Goal: Navigation & Orientation: Find specific page/section

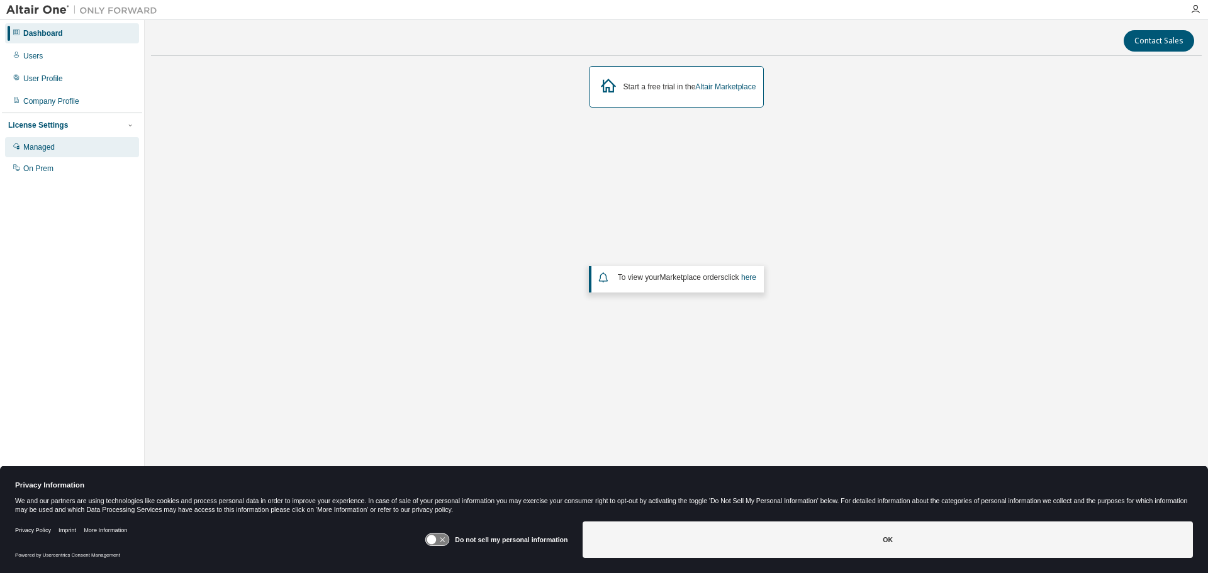
click at [48, 151] on div "Managed" at bounding box center [38, 147] width 31 height 10
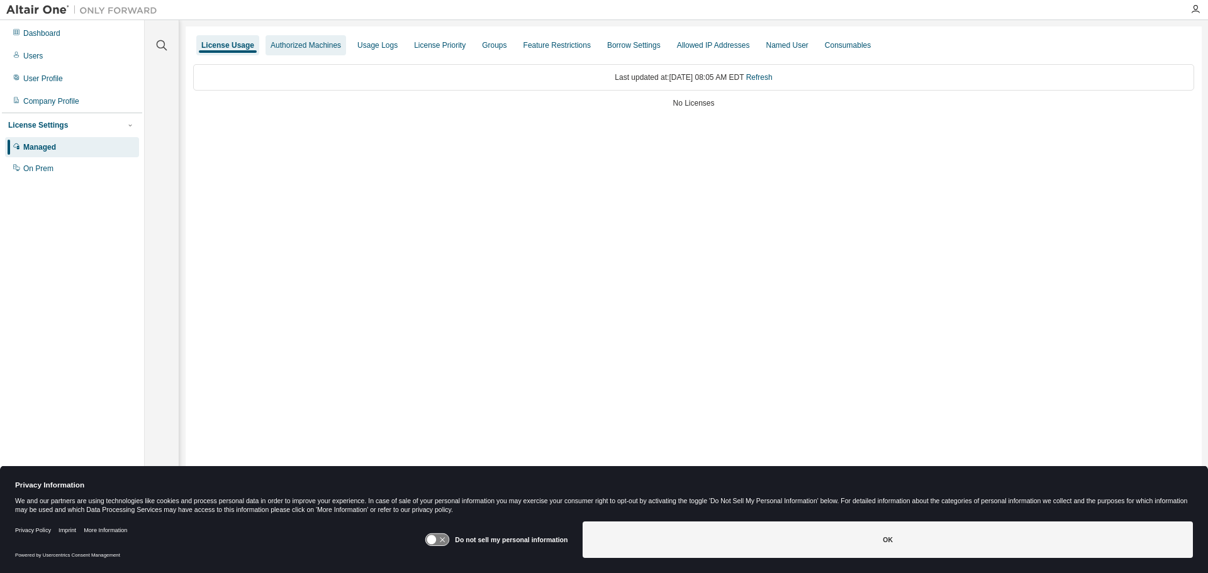
click at [323, 50] on div "Authorized Machines" at bounding box center [305, 45] width 70 height 10
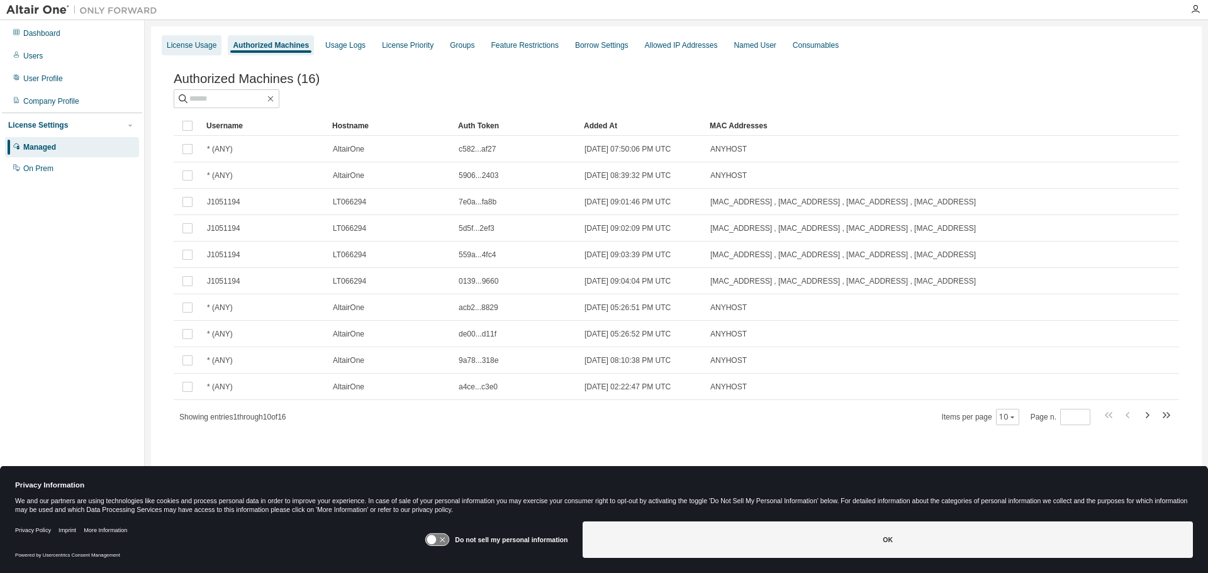
click at [202, 50] on div "License Usage" at bounding box center [192, 45] width 50 height 10
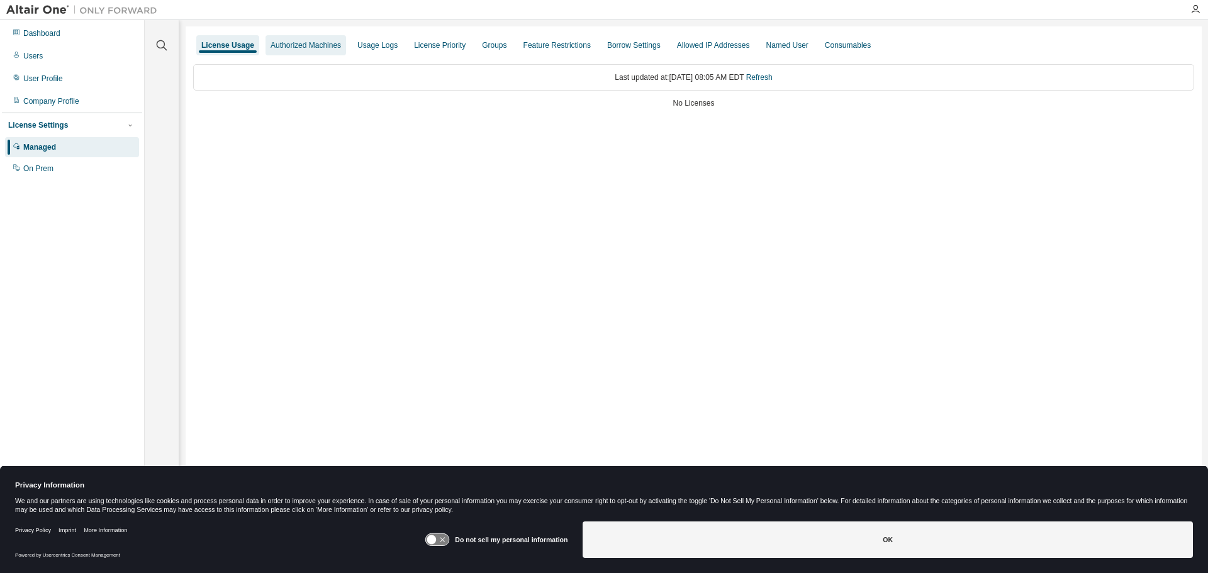
click at [313, 45] on div "Authorized Machines" at bounding box center [305, 45] width 70 height 10
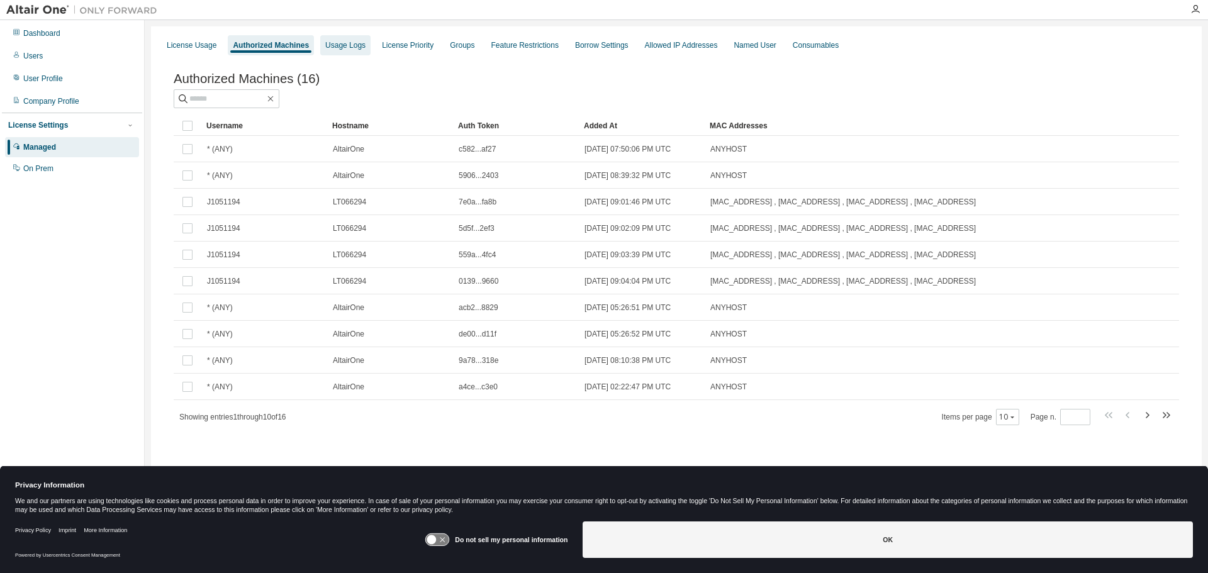
click at [350, 45] on div "Usage Logs" at bounding box center [345, 45] width 40 height 10
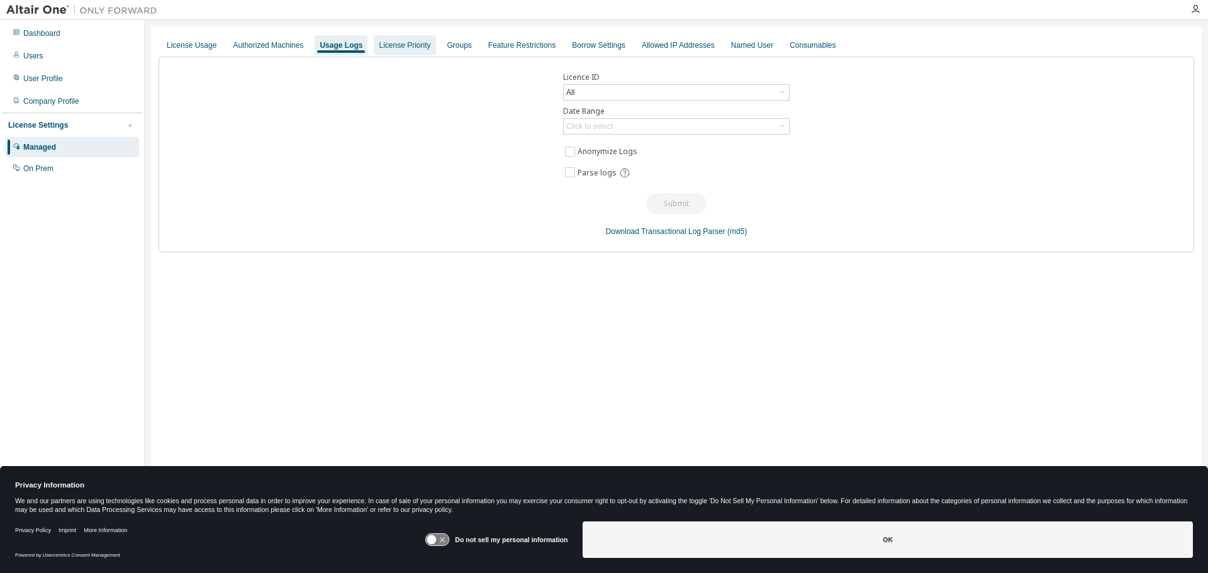
click at [392, 42] on div "License Priority" at bounding box center [405, 45] width 52 height 10
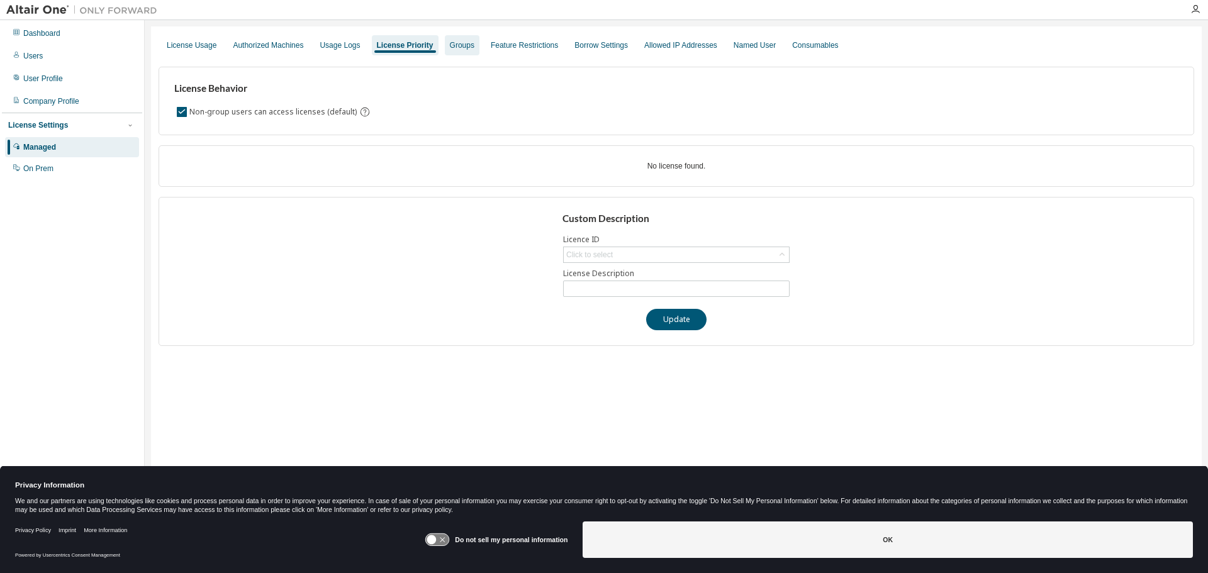
click at [462, 47] on div "Groups" at bounding box center [462, 45] width 25 height 10
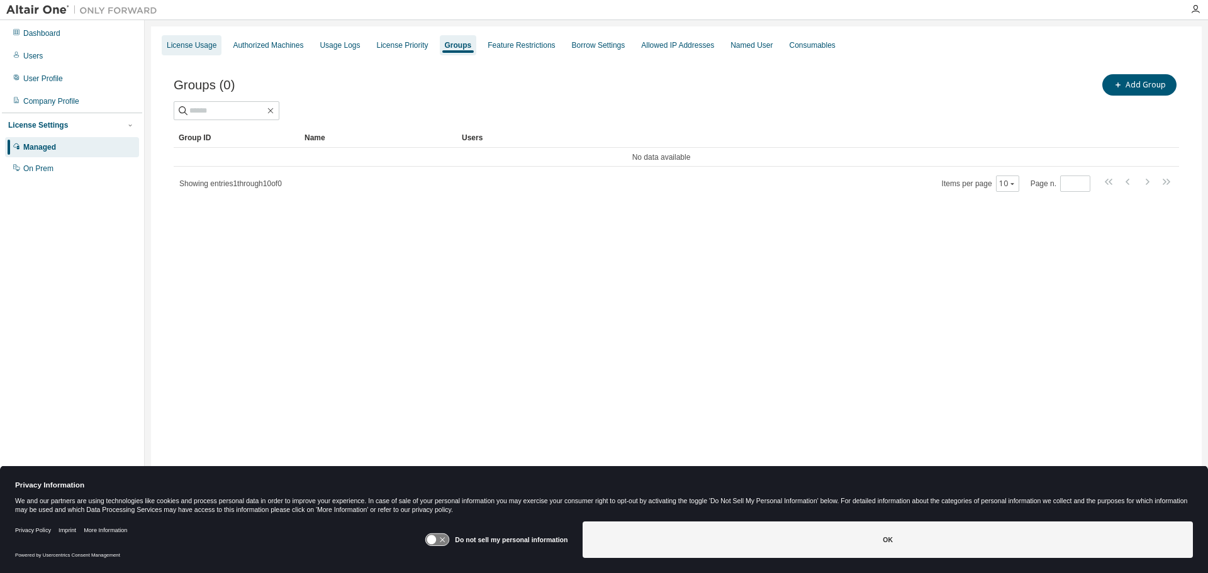
click at [209, 50] on div "License Usage" at bounding box center [192, 45] width 50 height 10
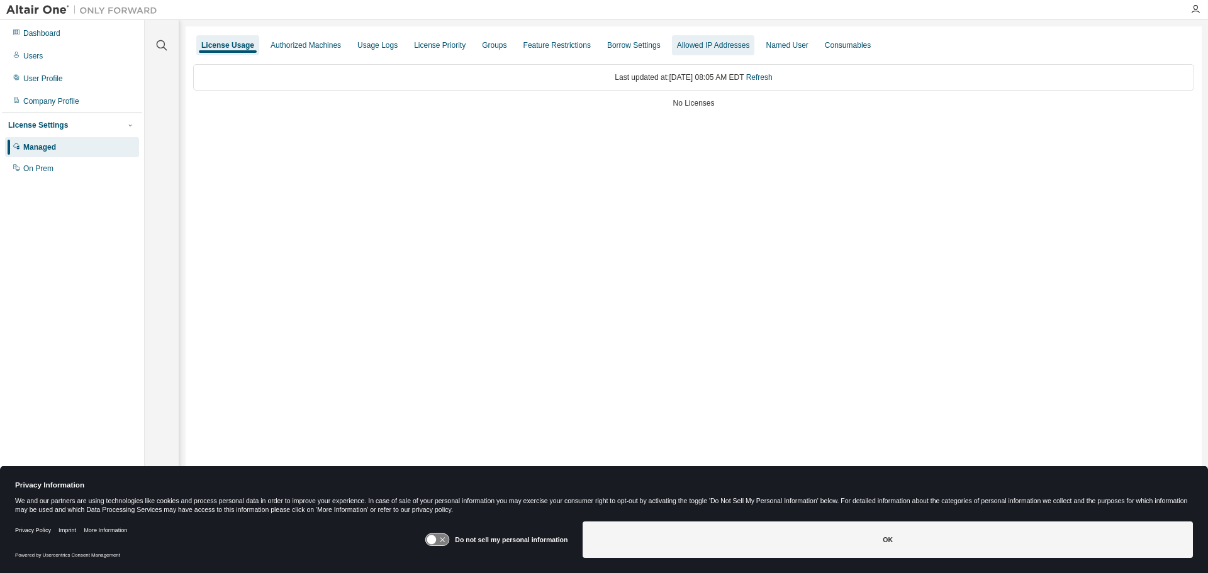
click at [725, 46] on div "Allowed IP Addresses" at bounding box center [713, 45] width 73 height 10
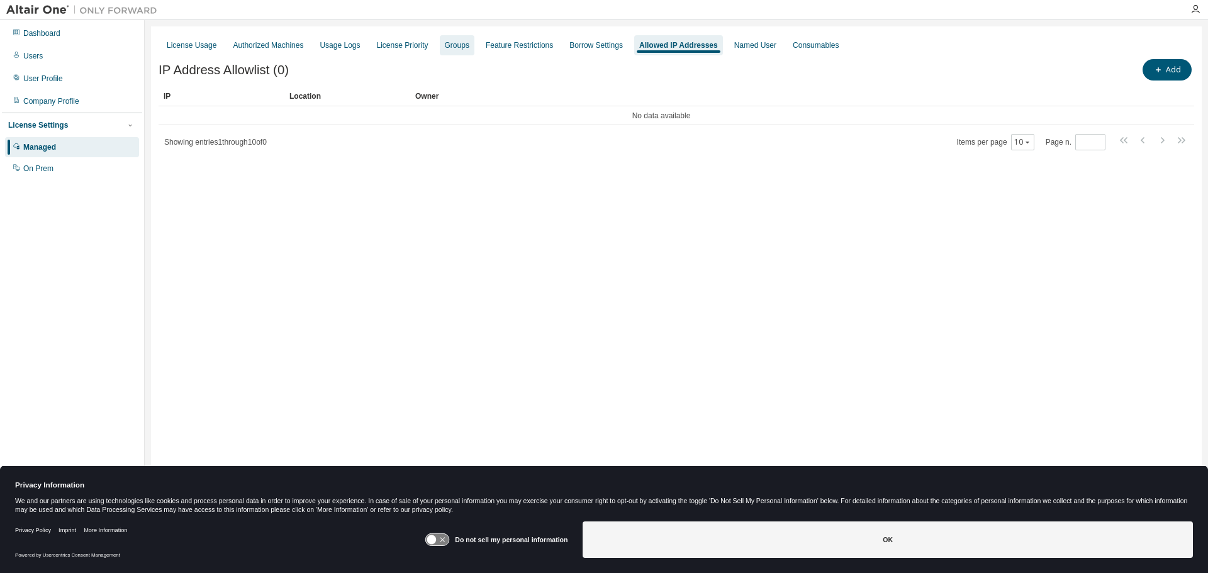
click at [457, 43] on div "Groups" at bounding box center [457, 45] width 25 height 10
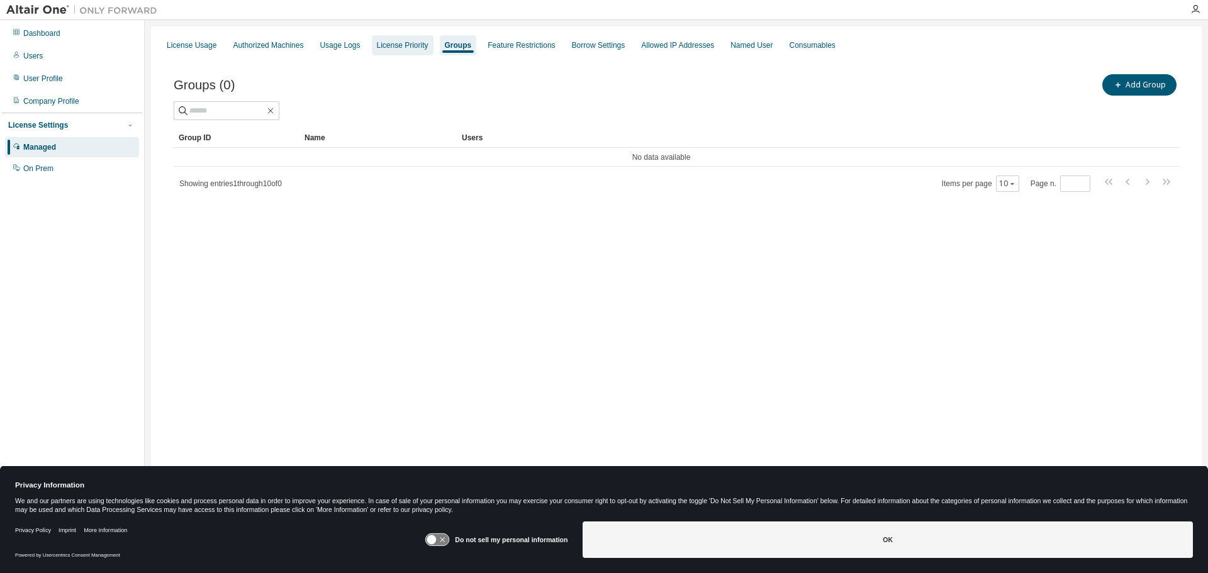
click at [414, 47] on div "License Priority" at bounding box center [403, 45] width 52 height 10
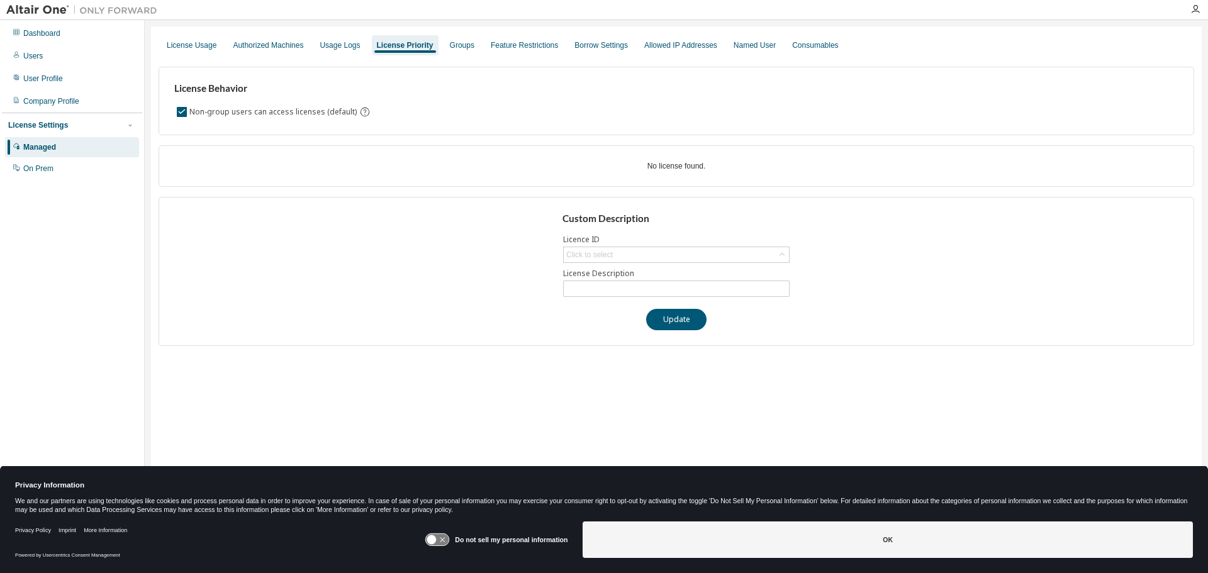
click at [377, 47] on div "License Priority" at bounding box center [405, 45] width 57 height 10
click at [338, 45] on div "Usage Logs" at bounding box center [339, 45] width 40 height 10
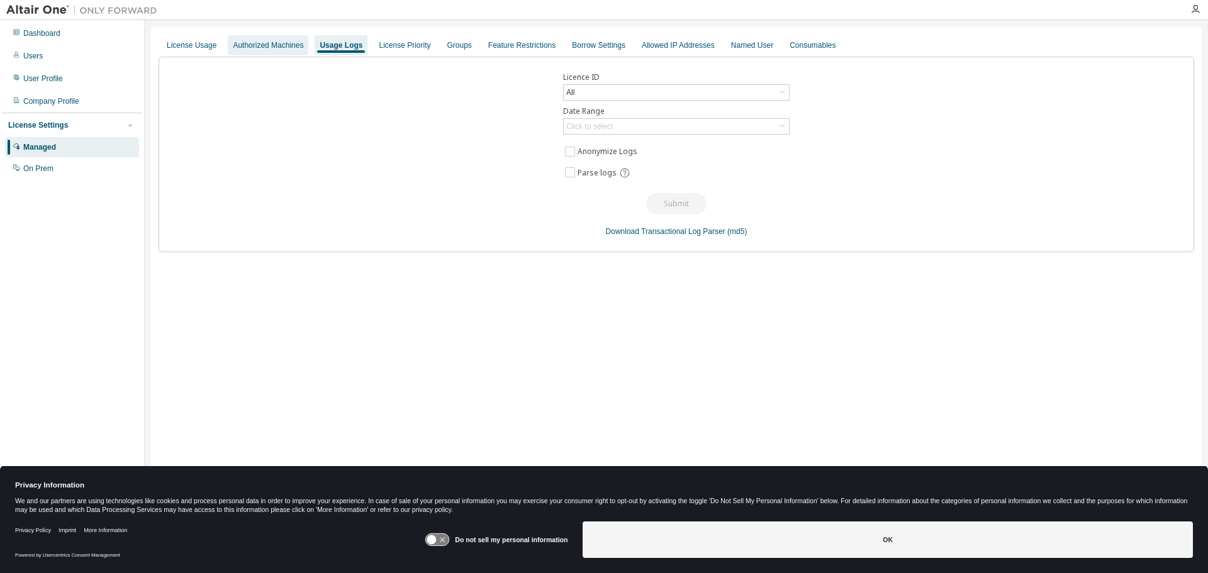
click at [286, 45] on div "Authorized Machines" at bounding box center [268, 45] width 70 height 10
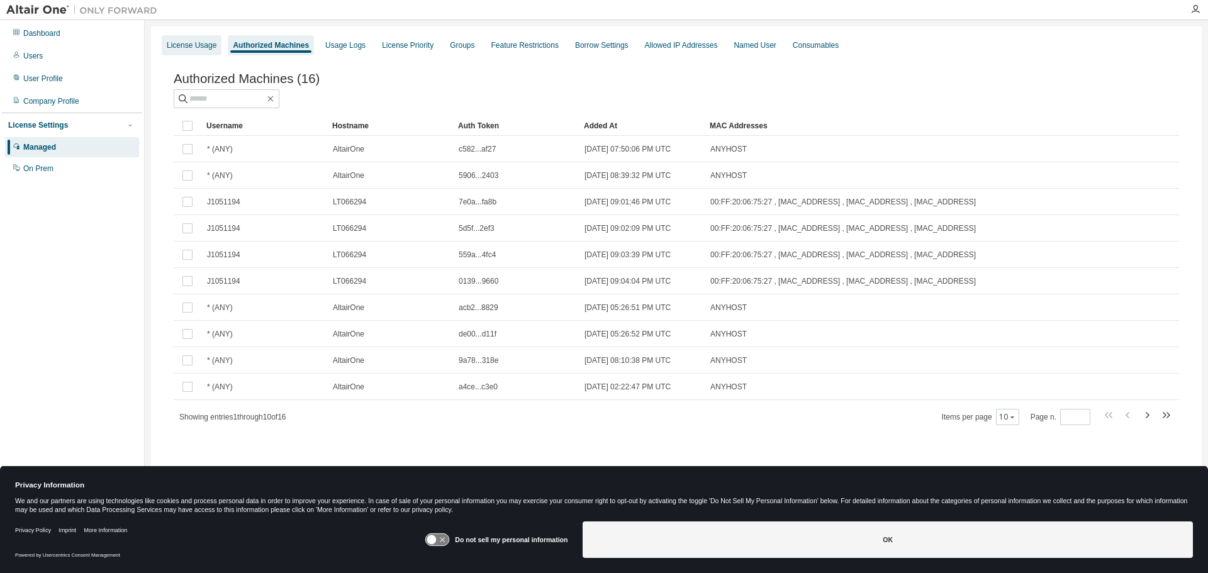
click at [204, 43] on div "License Usage" at bounding box center [192, 45] width 50 height 10
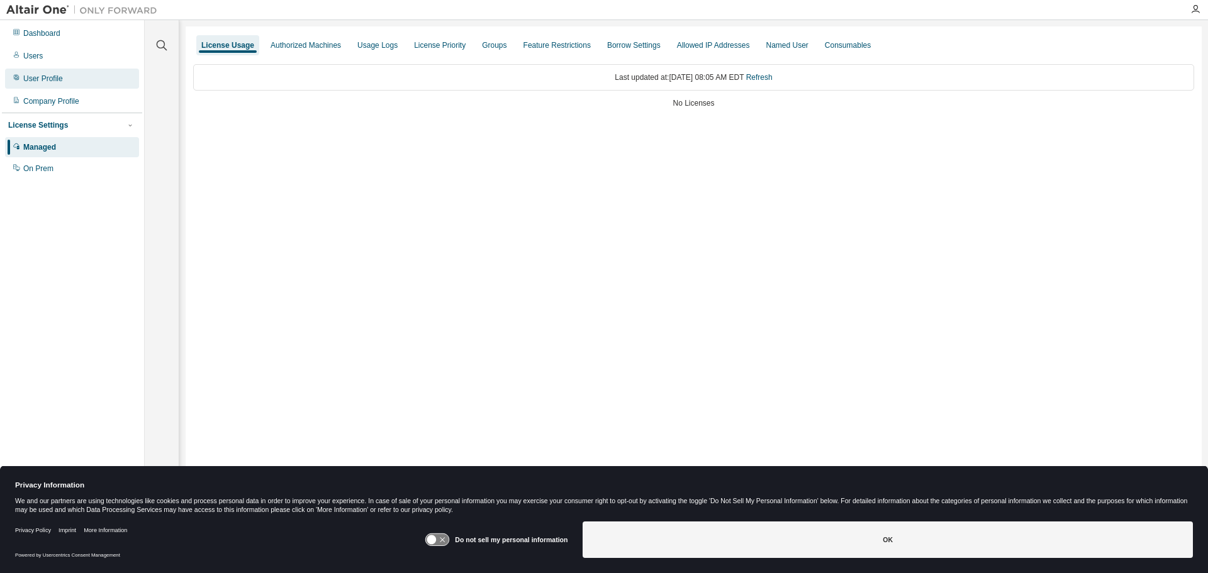
click at [42, 81] on div "User Profile" at bounding box center [43, 79] width 40 height 10
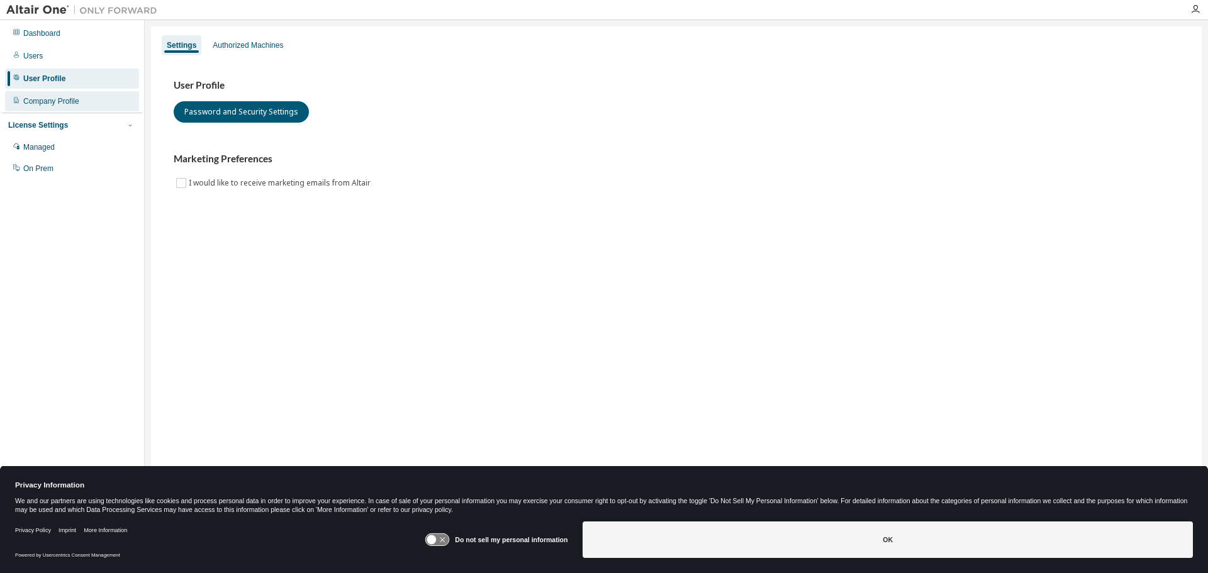
click at [40, 102] on div "Company Profile" at bounding box center [51, 101] width 56 height 10
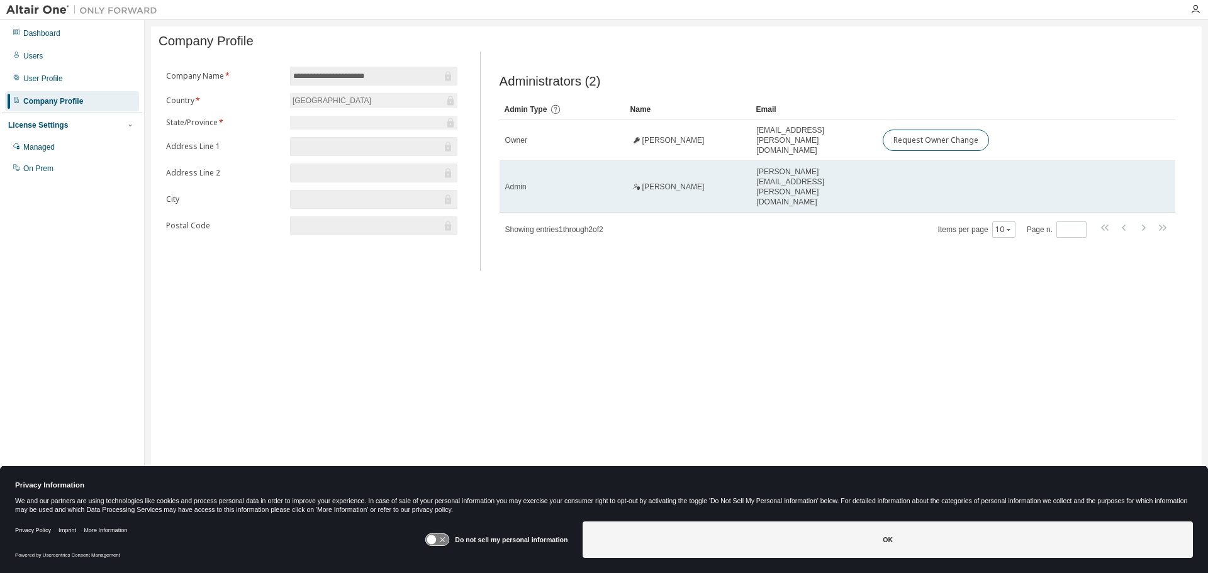
click at [932, 165] on td at bounding box center [1006, 187] width 258 height 52
click at [596, 182] on div "Admin" at bounding box center [562, 187] width 114 height 10
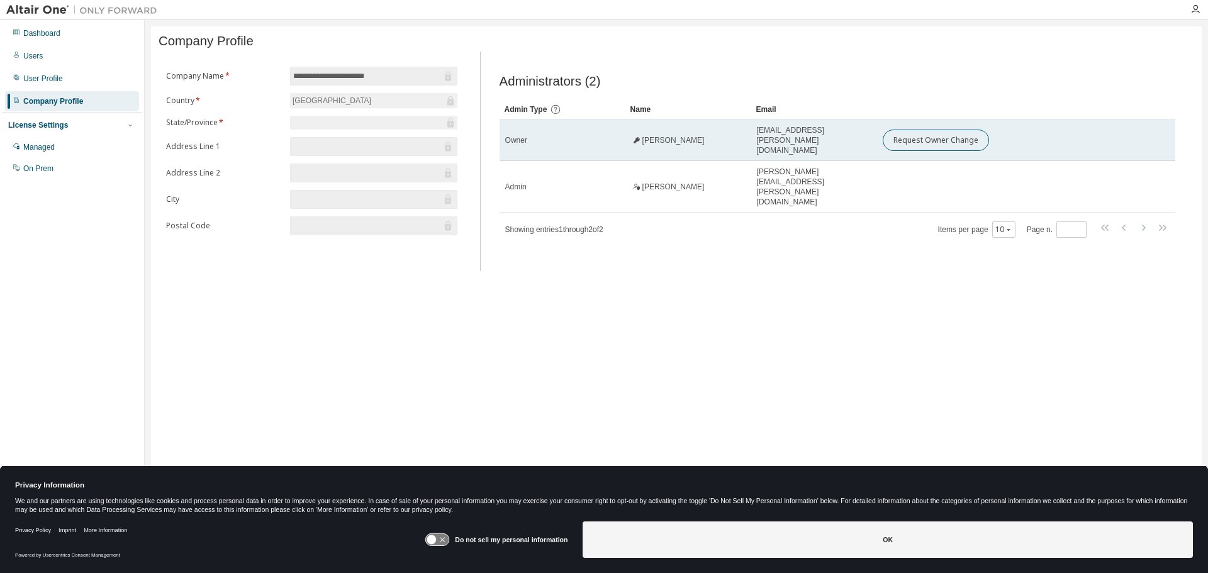
click at [594, 142] on div "Owner" at bounding box center [562, 140] width 114 height 10
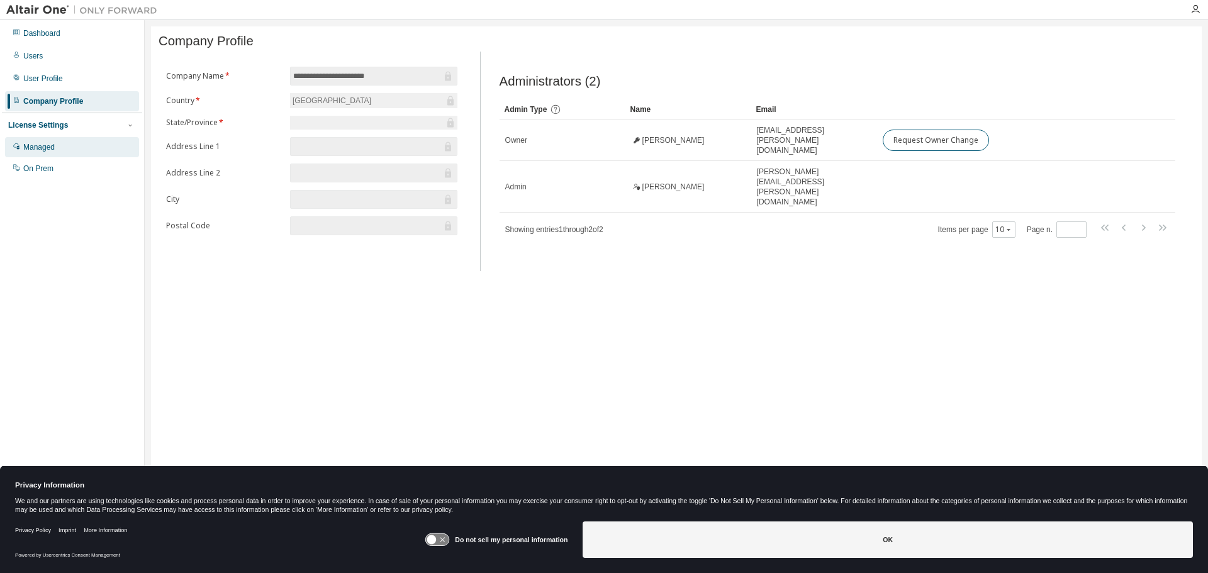
click at [50, 150] on div "Managed" at bounding box center [38, 147] width 31 height 10
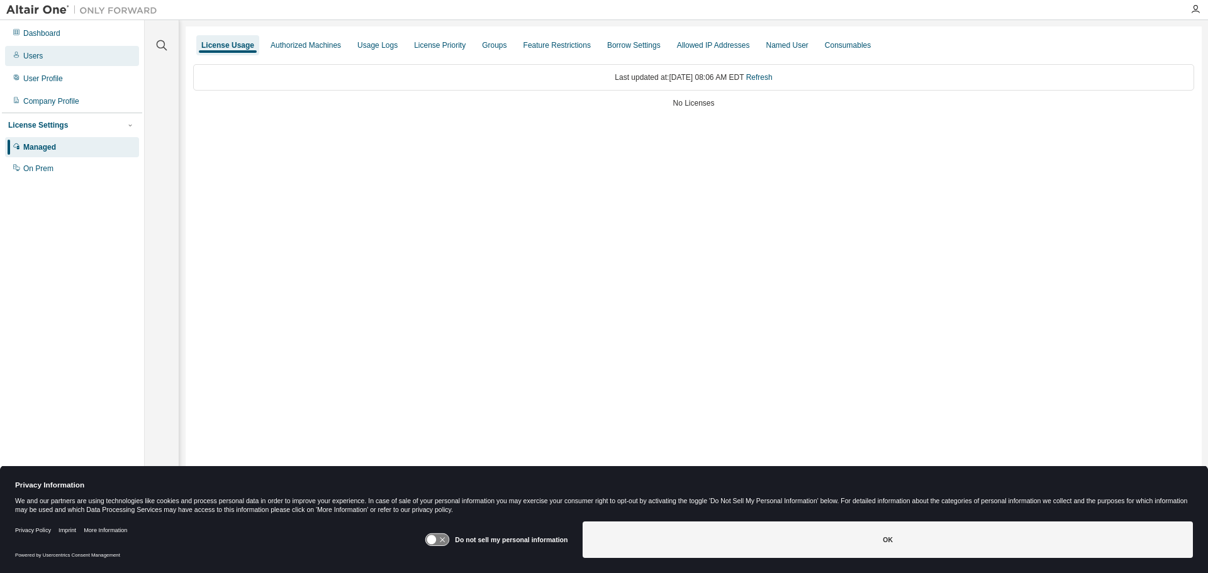
click at [42, 53] on div "Users" at bounding box center [72, 56] width 134 height 20
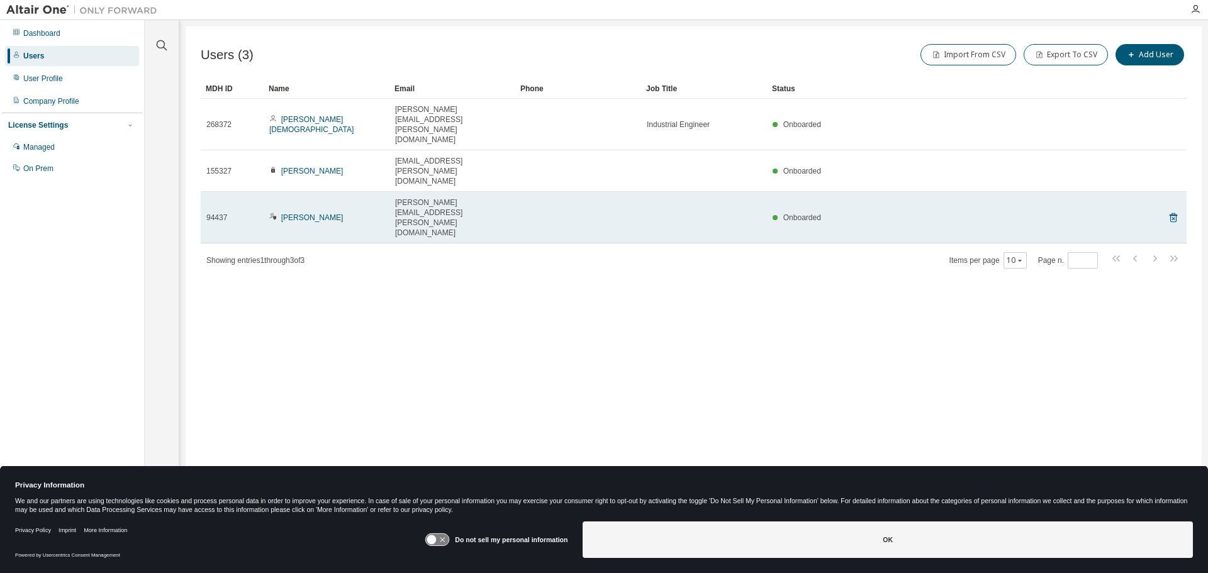
click at [372, 213] on div "[PERSON_NAME]" at bounding box center [326, 218] width 114 height 10
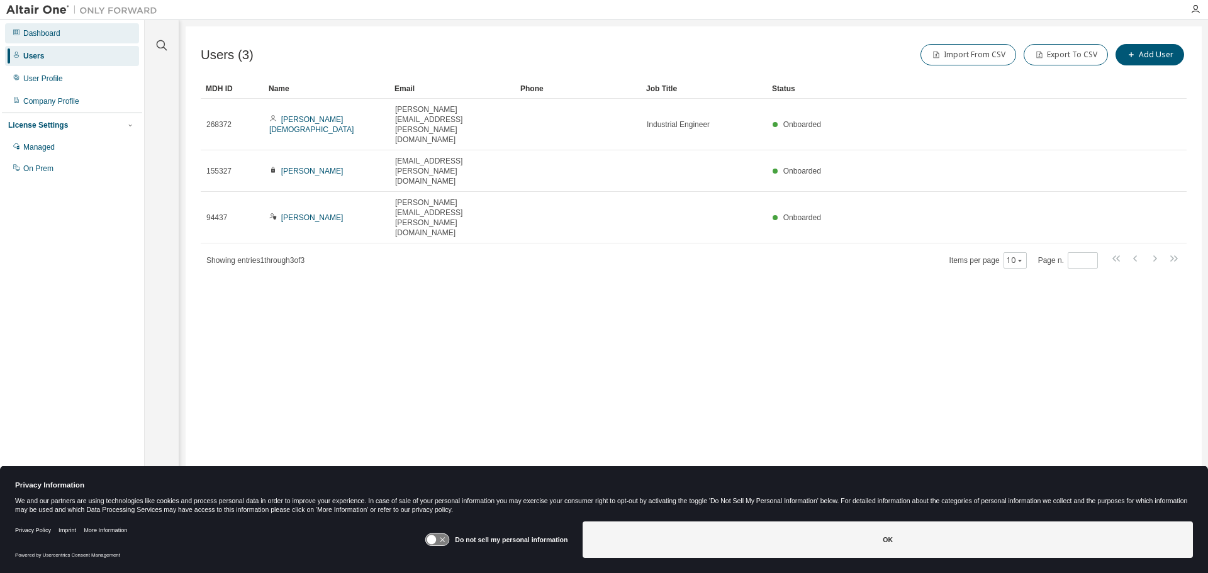
click at [63, 38] on div "Dashboard" at bounding box center [72, 33] width 134 height 20
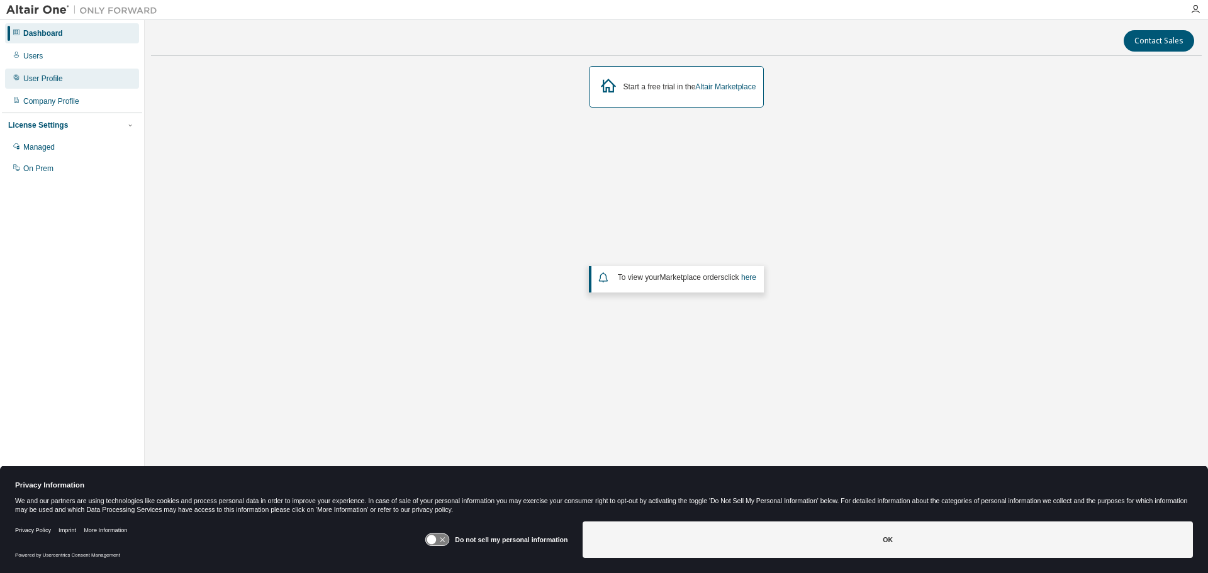
click at [50, 86] on div "User Profile" at bounding box center [72, 79] width 134 height 20
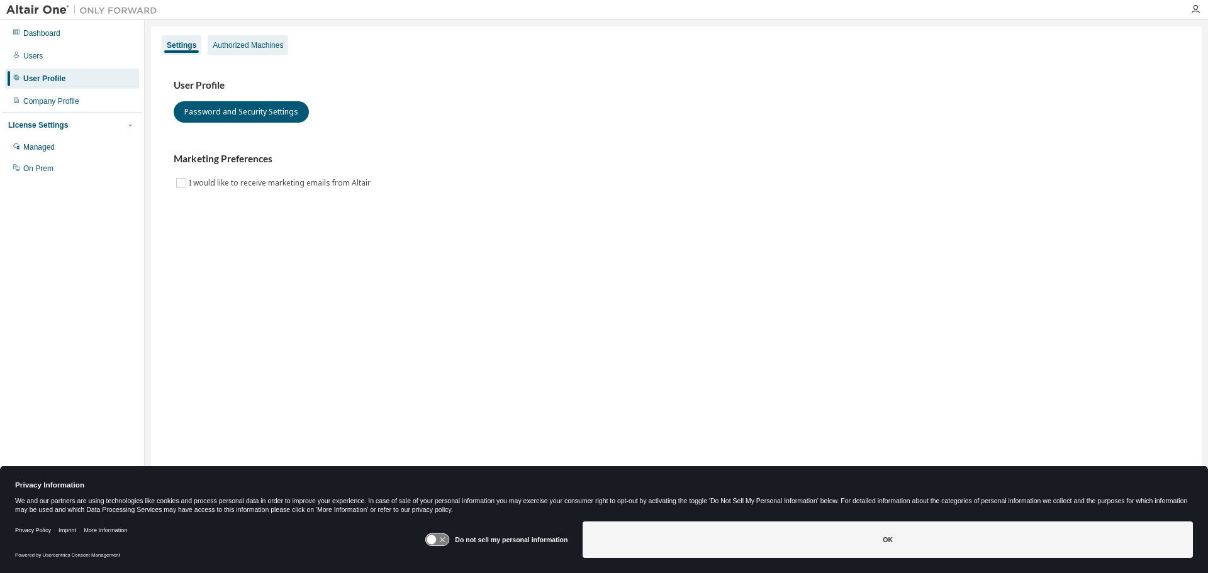
click at [236, 48] on div "Authorized Machines" at bounding box center [248, 45] width 70 height 10
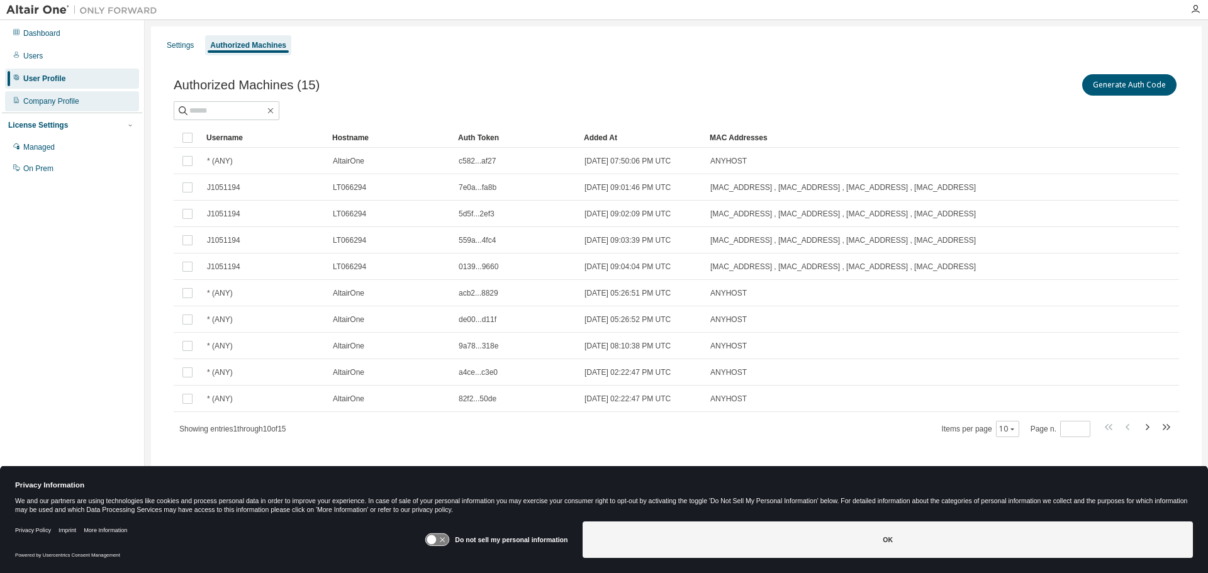
click at [72, 105] on div "Company Profile" at bounding box center [51, 101] width 56 height 10
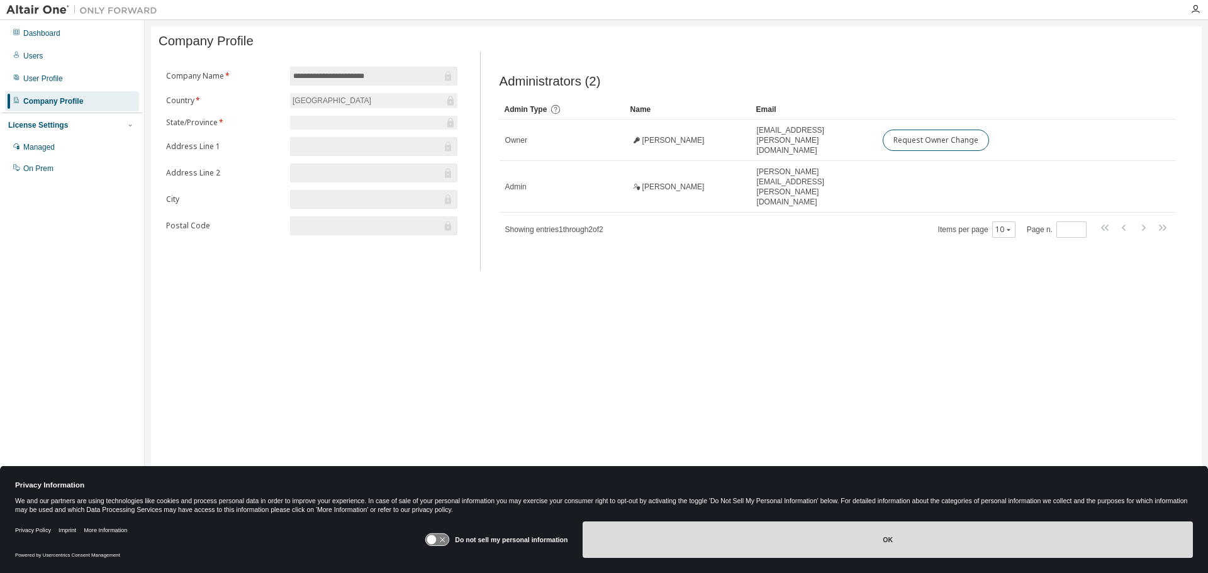
click at [664, 545] on button "OK" at bounding box center [887, 539] width 610 height 36
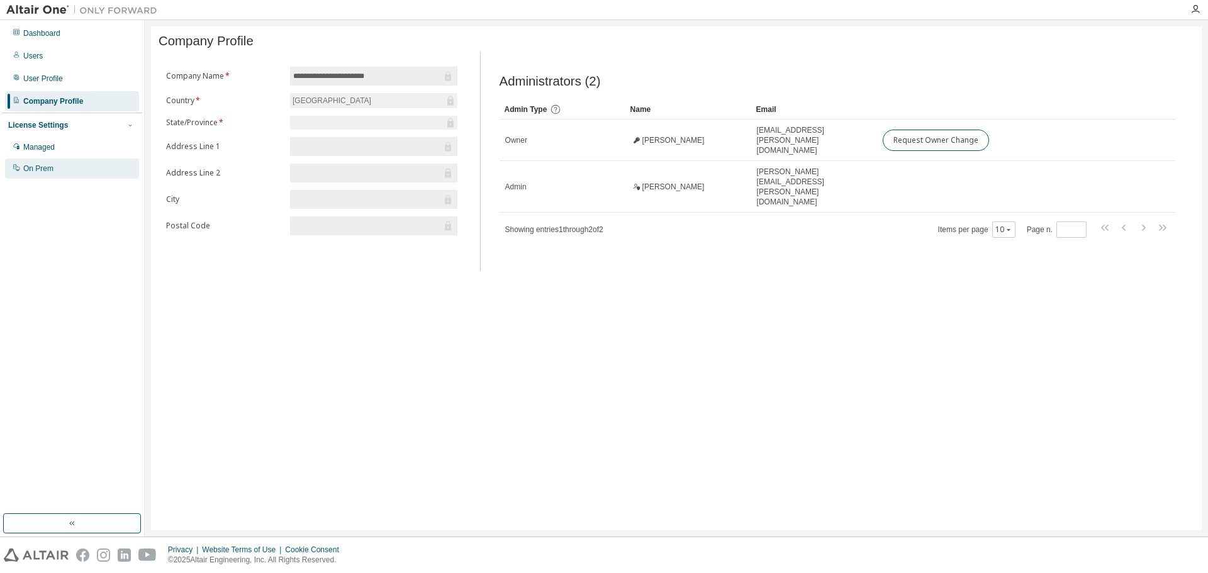
click at [37, 174] on div "On Prem" at bounding box center [38, 169] width 30 height 10
